Goal: Transaction & Acquisition: Purchase product/service

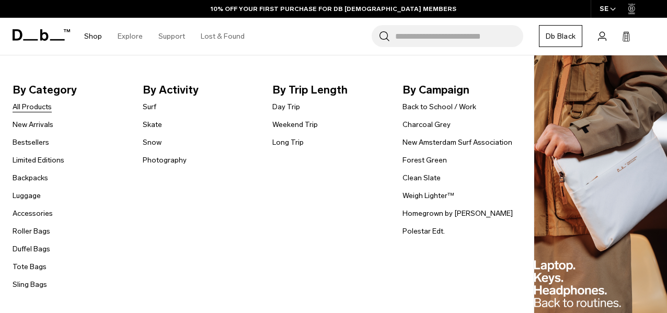
click at [29, 109] on link "All Products" at bounding box center [32, 106] width 39 height 11
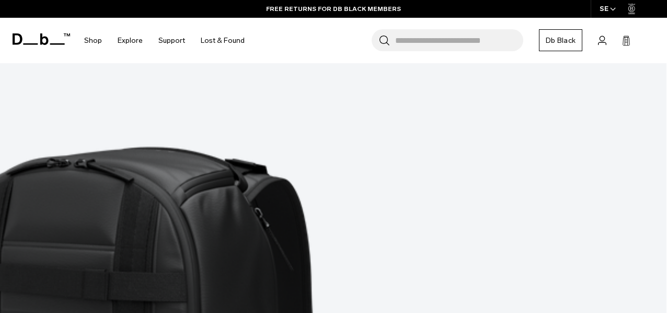
scroll to position [3225, 0]
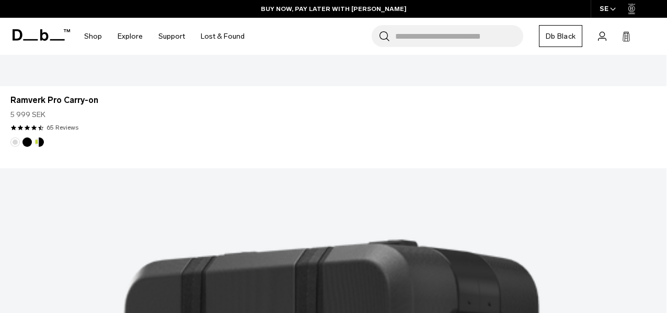
scroll to position [4955, 0]
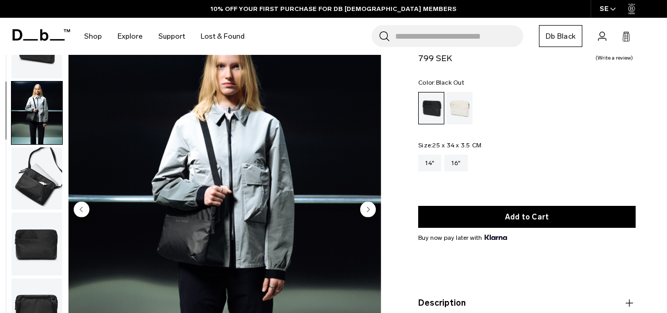
click at [20, 179] on img "button" at bounding box center [36, 178] width 51 height 63
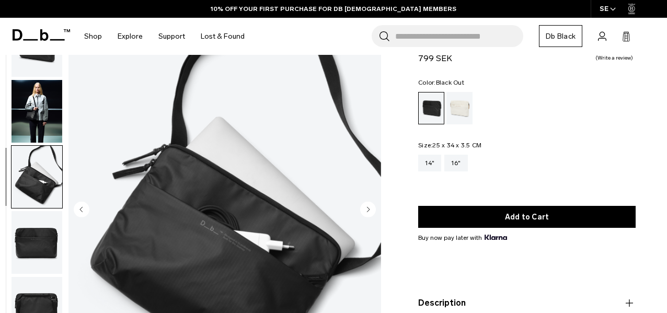
click at [32, 219] on img "button" at bounding box center [36, 242] width 51 height 63
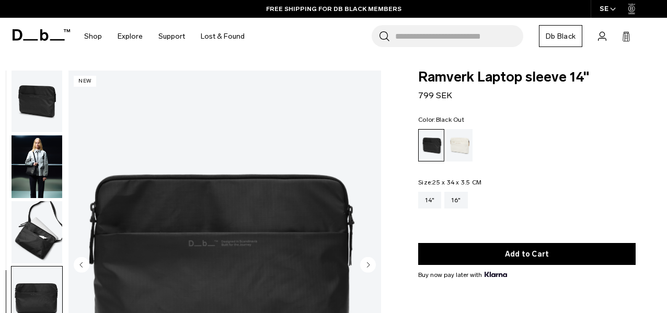
click at [465, 144] on div "Oatmilk" at bounding box center [459, 145] width 27 height 32
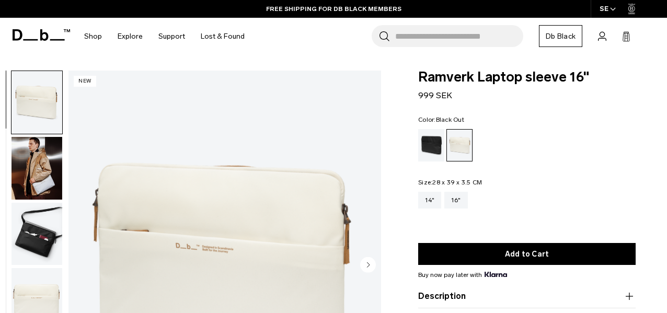
click at [427, 133] on div "Black Out" at bounding box center [431, 145] width 27 height 32
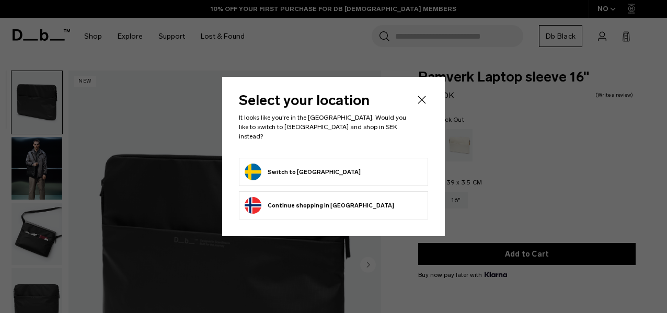
click at [393, 172] on form "Switch to [GEOGRAPHIC_DATA]" at bounding box center [334, 172] width 178 height 17
click at [365, 165] on form "Switch to [GEOGRAPHIC_DATA]" at bounding box center [334, 172] width 178 height 17
click at [294, 168] on button "Switch to Sweden" at bounding box center [303, 172] width 116 height 17
click at [423, 105] on icon "Close" at bounding box center [421, 100] width 13 height 13
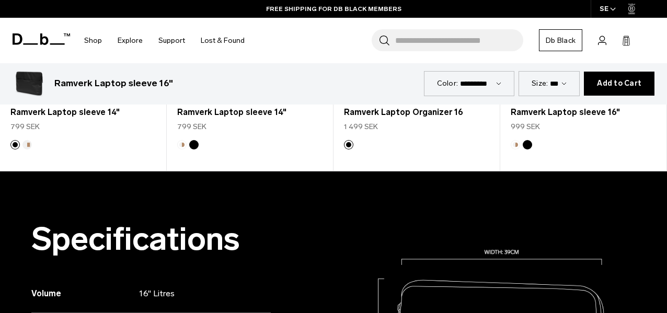
scroll to position [481, 0]
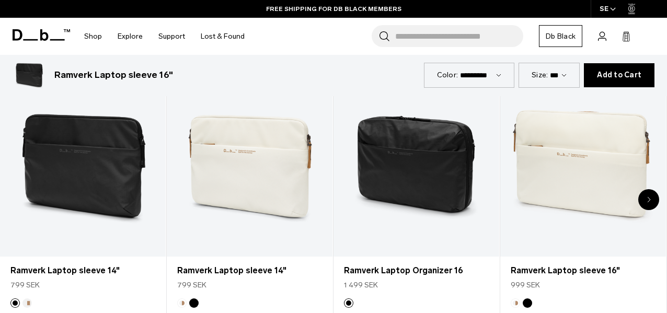
click at [650, 201] on div "Next slide" at bounding box center [648, 199] width 21 height 21
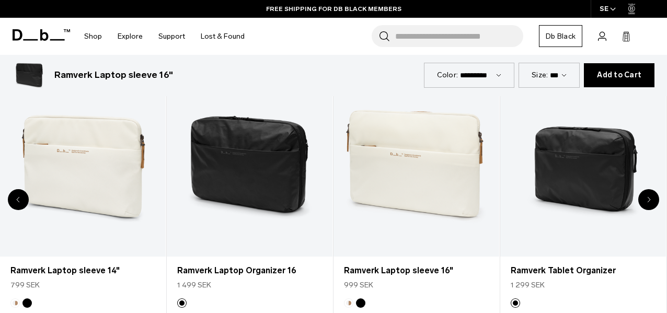
click at [650, 201] on div "Next slide" at bounding box center [648, 199] width 21 height 21
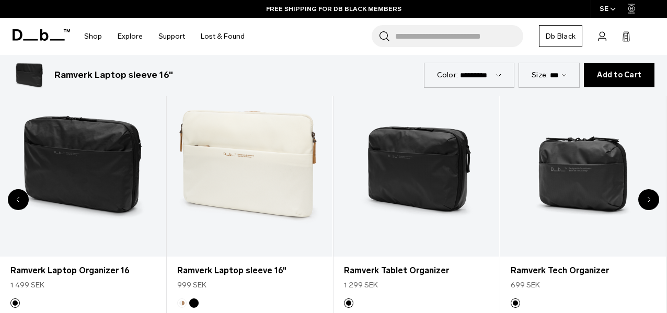
click at [650, 201] on div "Next slide" at bounding box center [648, 199] width 21 height 21
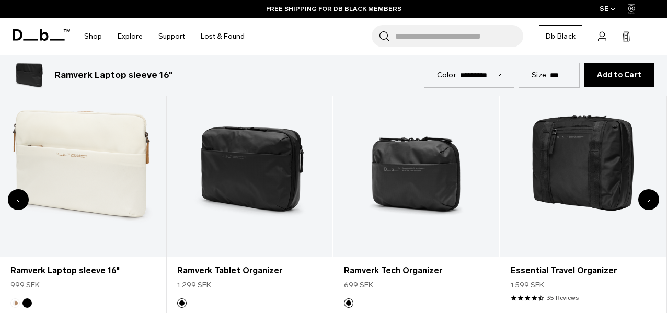
click at [650, 201] on div "Next slide" at bounding box center [648, 199] width 21 height 21
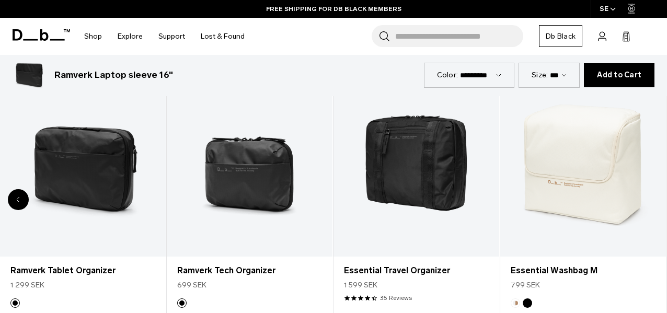
click at [650, 201] on div "8 / 8" at bounding box center [583, 165] width 166 height 184
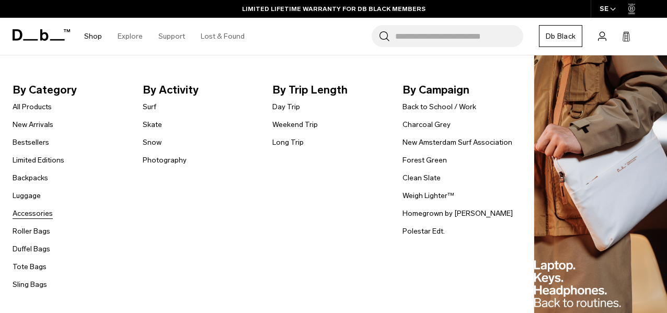
click at [29, 214] on link "Accessories" at bounding box center [33, 213] width 40 height 11
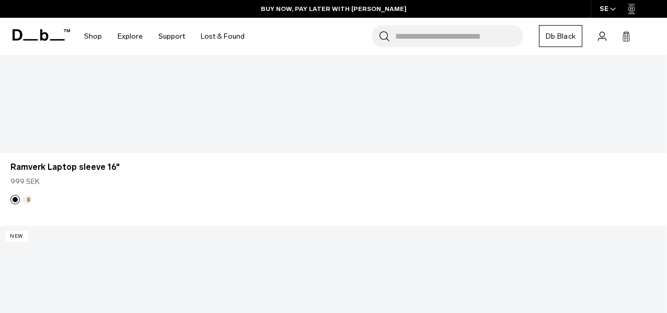
scroll to position [2422, 0]
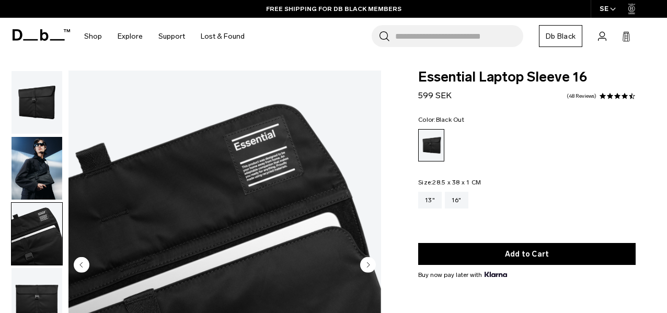
click at [29, 105] on img "button" at bounding box center [36, 102] width 51 height 63
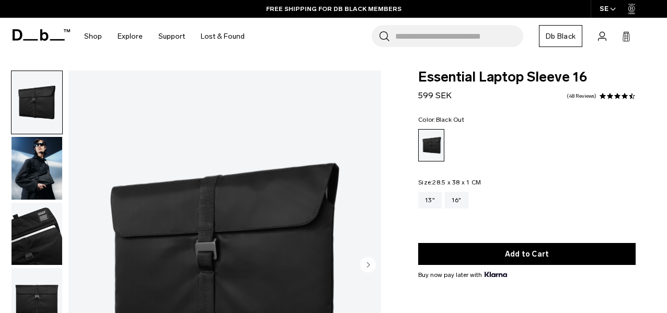
click at [27, 157] on img "button" at bounding box center [36, 168] width 51 height 63
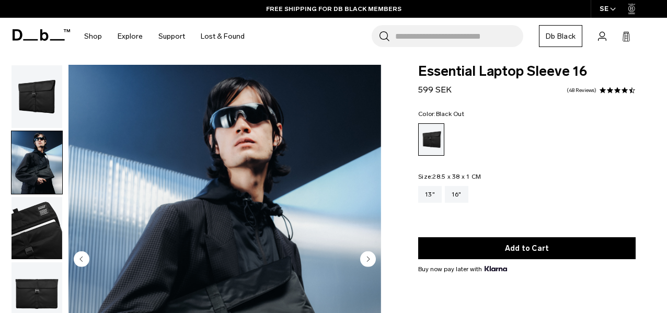
scroll to position [217, 0]
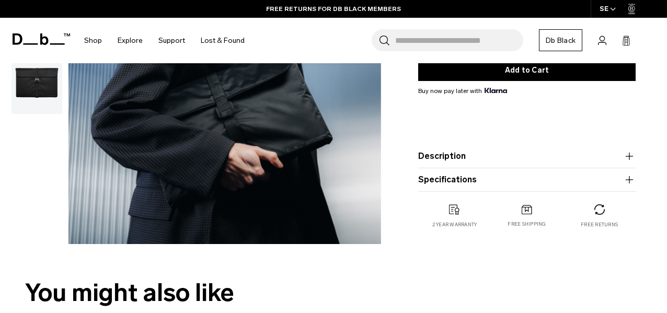
click at [33, 63] on img "button" at bounding box center [36, 82] width 51 height 63
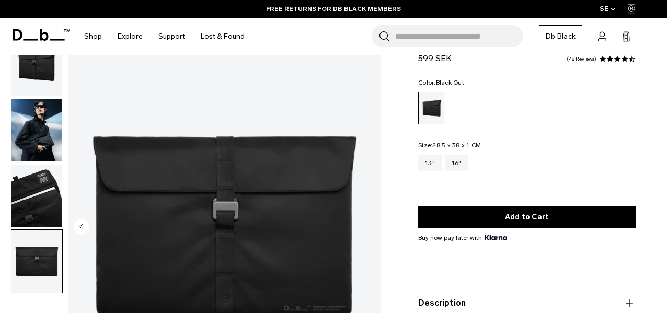
scroll to position [33, 0]
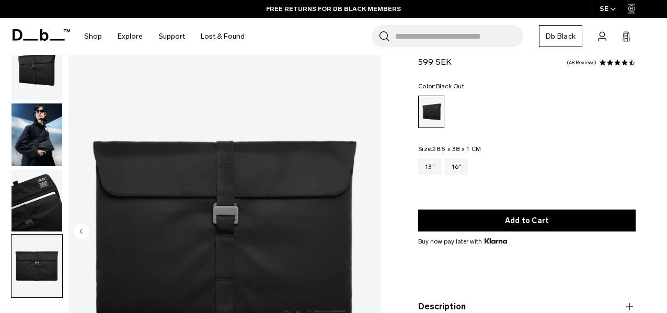
click at [32, 201] on img "button" at bounding box center [36, 200] width 51 height 63
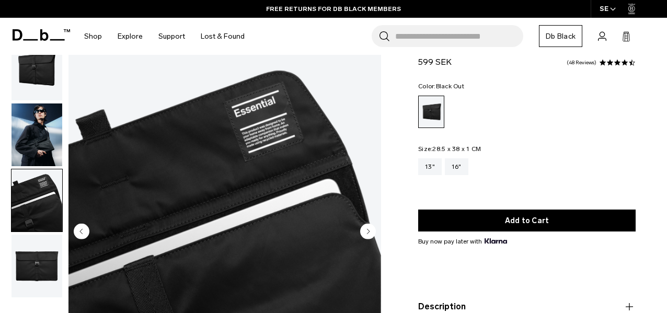
click at [37, 132] on img "button" at bounding box center [36, 134] width 51 height 63
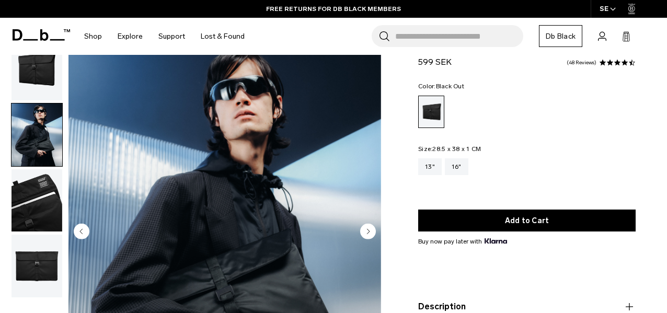
scroll to position [0, 0]
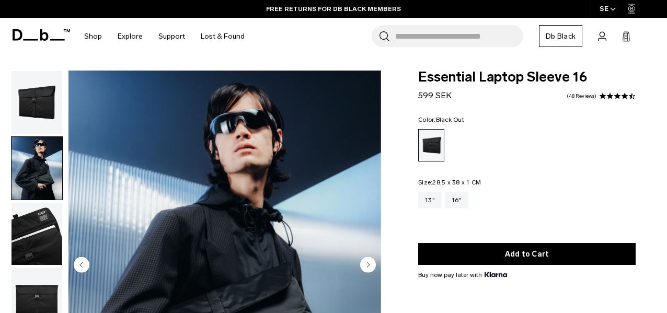
click at [32, 109] on img "button" at bounding box center [36, 102] width 51 height 63
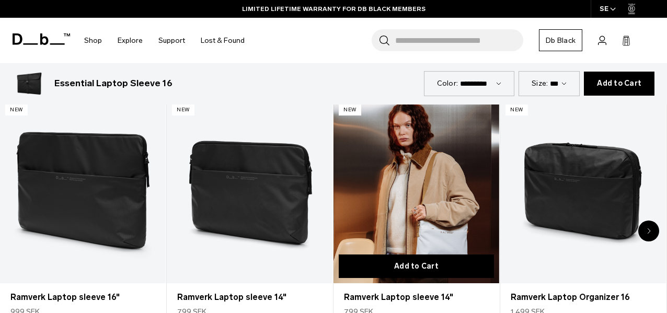
scroll to position [432, 0]
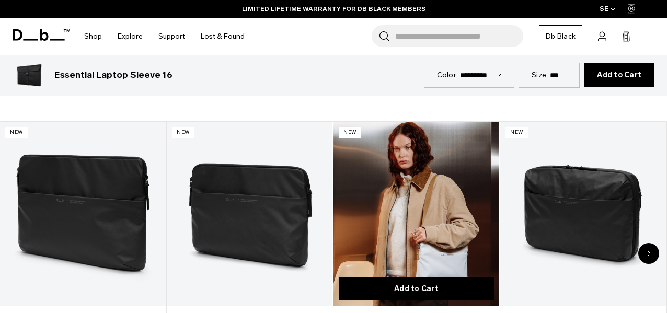
click at [421, 167] on link "Ramverk Laptop sleeve 14" at bounding box center [416, 214] width 166 height 184
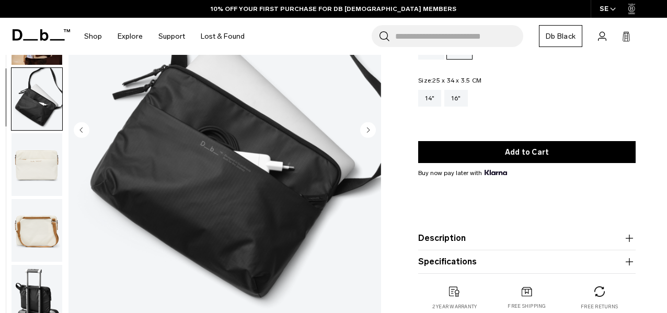
scroll to position [2, 0]
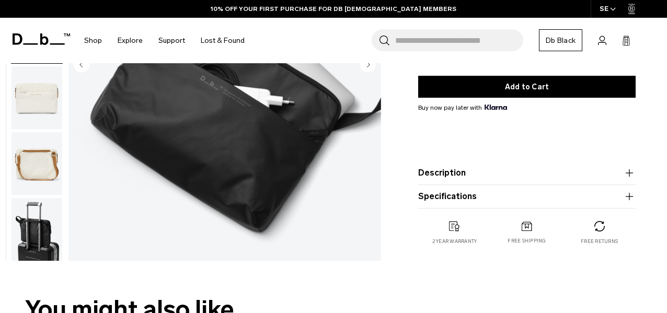
click at [48, 229] on img "button" at bounding box center [36, 229] width 51 height 63
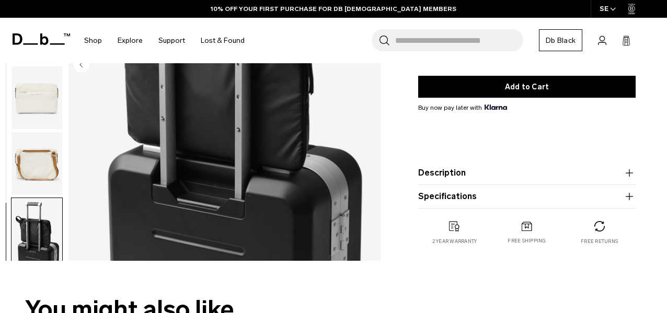
click at [41, 149] on img "button" at bounding box center [36, 163] width 51 height 63
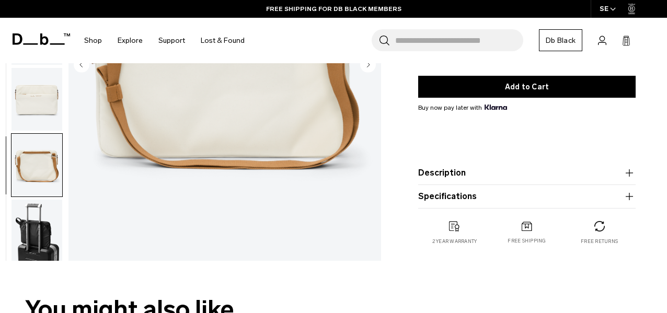
click at [40, 120] on img "button" at bounding box center [36, 99] width 51 height 63
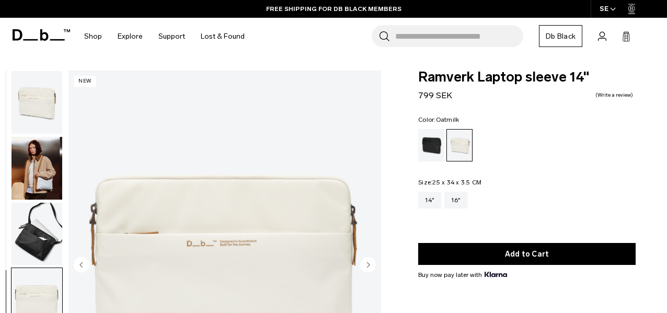
click at [51, 110] on img "button" at bounding box center [36, 102] width 51 height 63
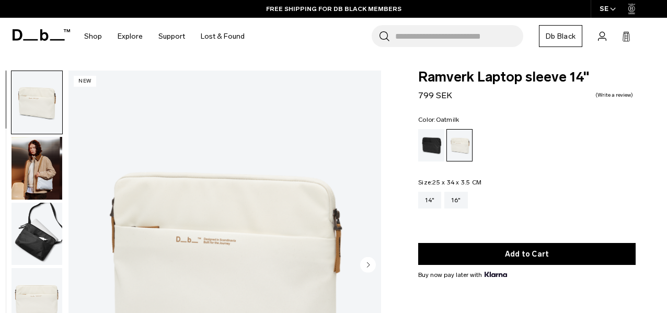
click at [46, 160] on img "button" at bounding box center [36, 168] width 51 height 63
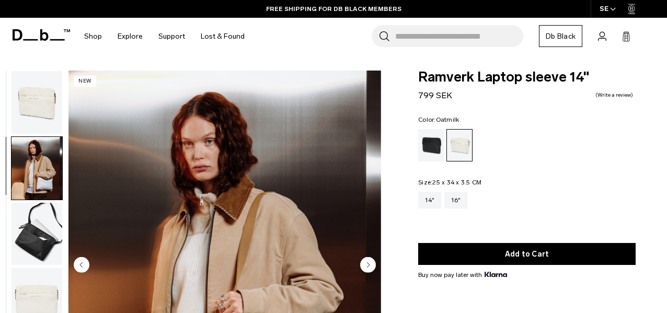
scroll to position [2, 0]
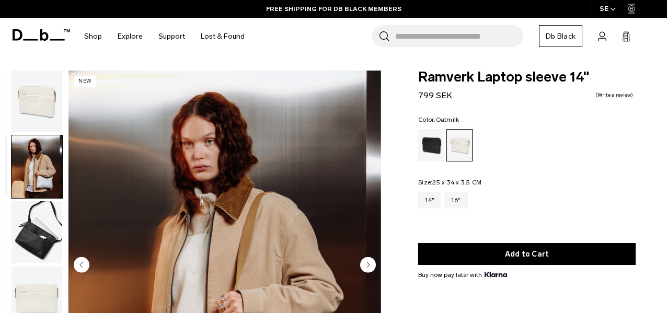
click at [43, 229] on img "button" at bounding box center [36, 232] width 51 height 63
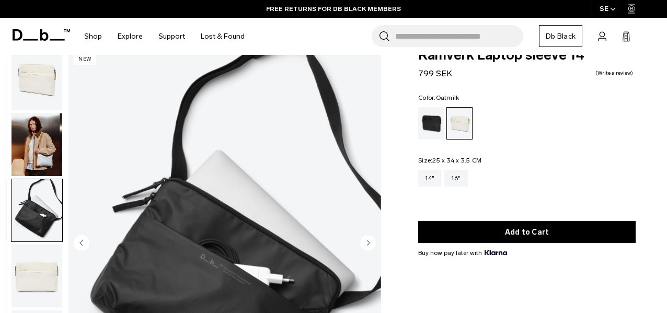
scroll to position [0, 0]
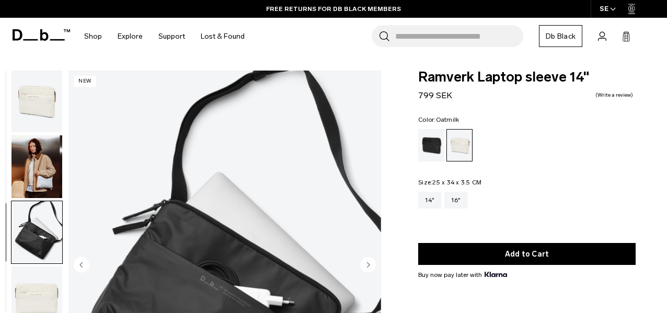
click at [45, 101] on img "button" at bounding box center [36, 101] width 51 height 63
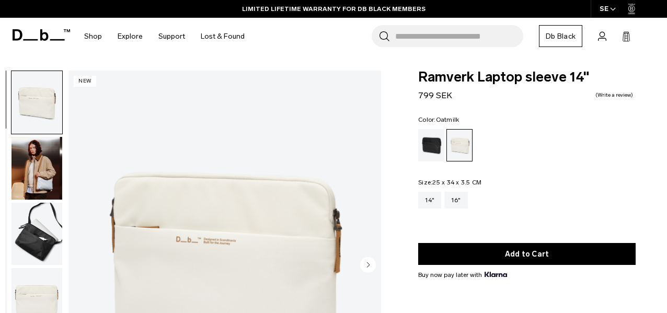
click at [372, 268] on circle "Next slide" at bounding box center [368, 265] width 16 height 16
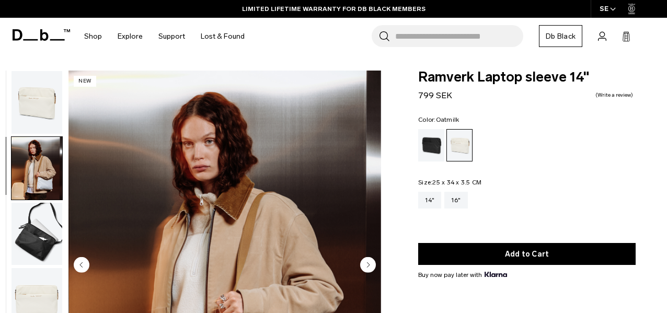
scroll to position [2, 0]
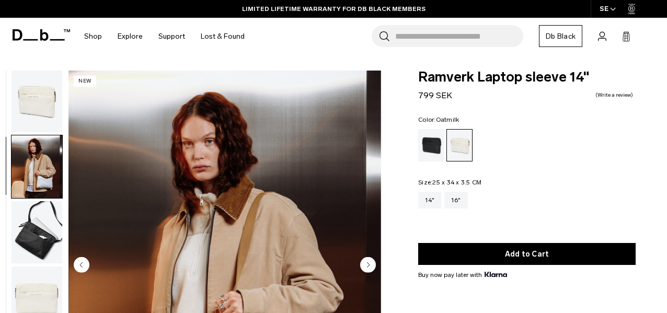
click at [372, 268] on circle "Next slide" at bounding box center [368, 265] width 16 height 16
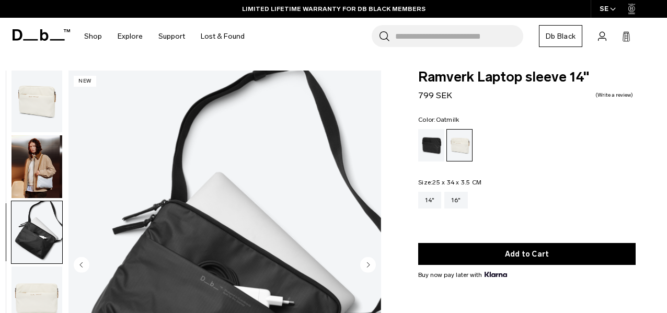
click at [372, 268] on circle "Next slide" at bounding box center [368, 265] width 16 height 16
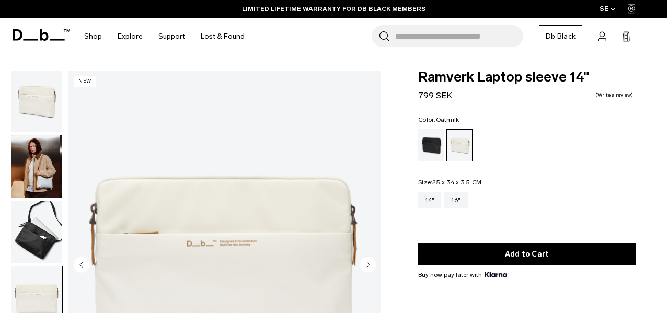
click at [371, 267] on circle "Next slide" at bounding box center [368, 265] width 16 height 16
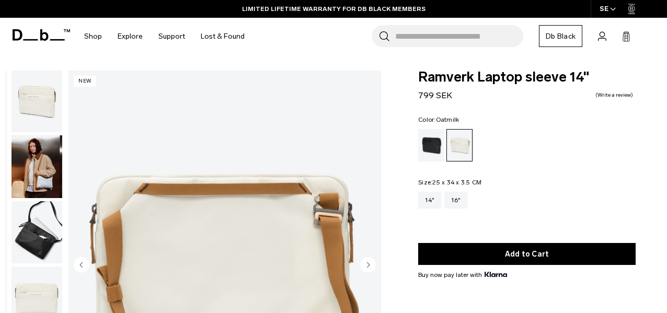
click at [371, 267] on circle "Next slide" at bounding box center [368, 265] width 16 height 16
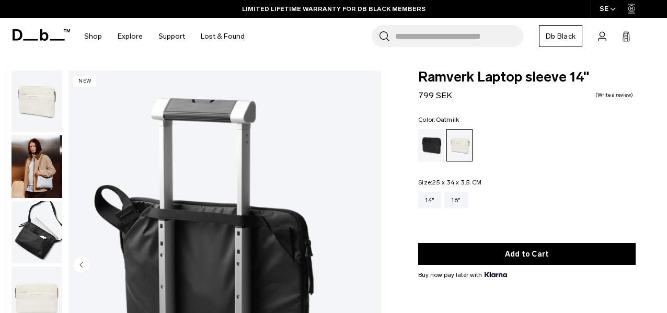
click at [77, 261] on circle "Previous slide" at bounding box center [82, 265] width 16 height 16
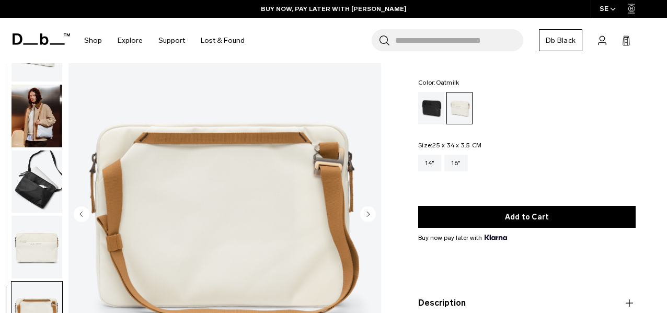
scroll to position [7, 0]
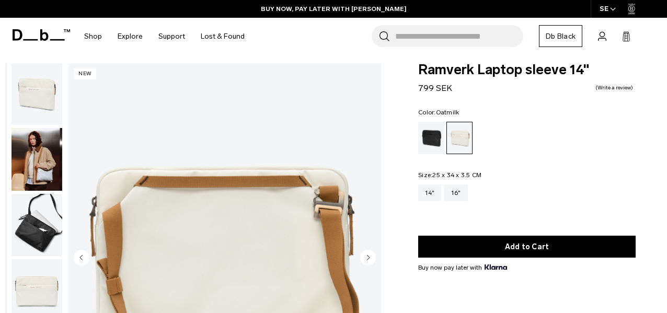
click at [148, 119] on img "5 / 6" at bounding box center [224, 258] width 312 height 390
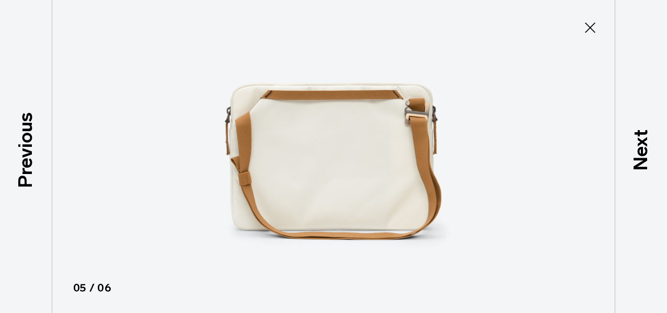
click at [582, 44] on div at bounding box center [333, 156] width 667 height 313
